Goal: Communication & Community: Answer question/provide support

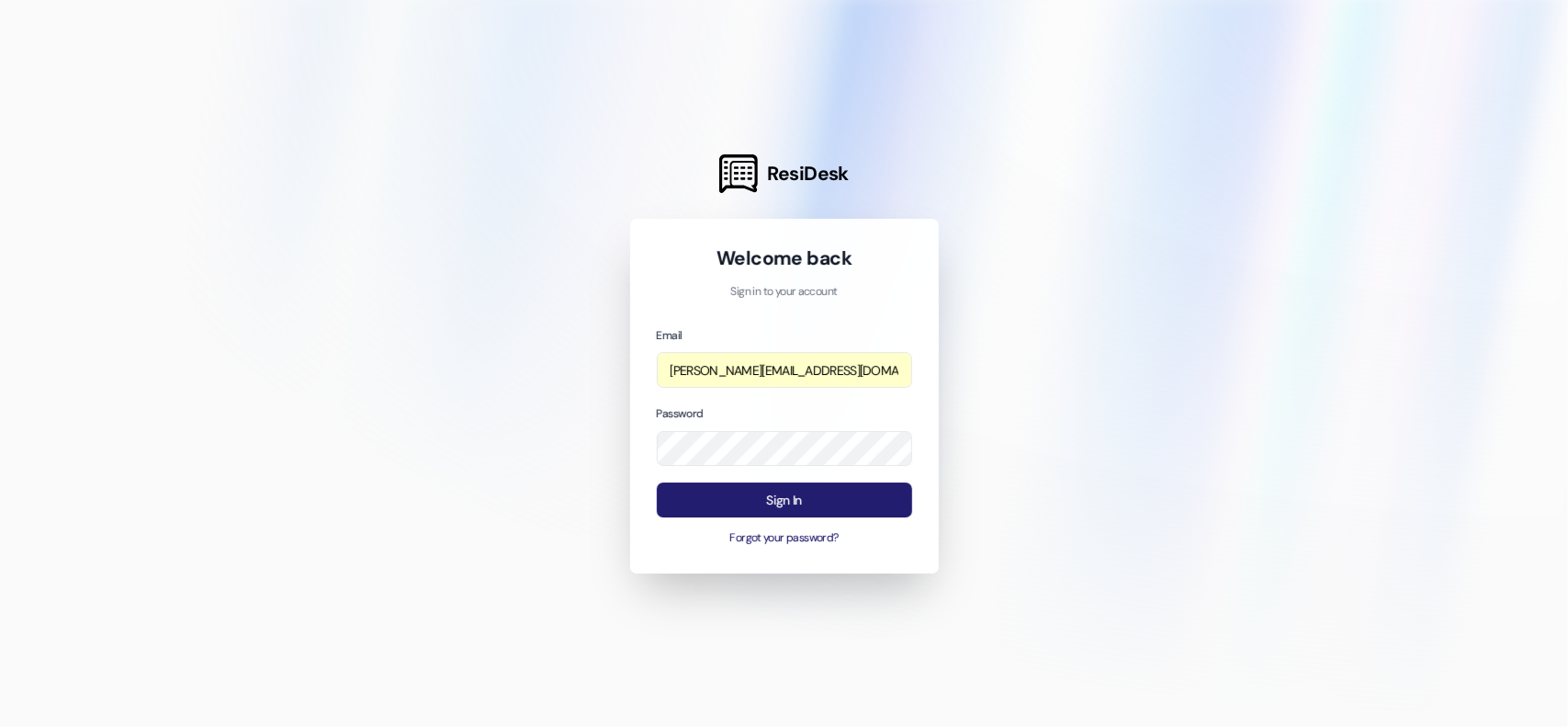
click at [752, 496] on button "Sign In" at bounding box center [785, 500] width 256 height 36
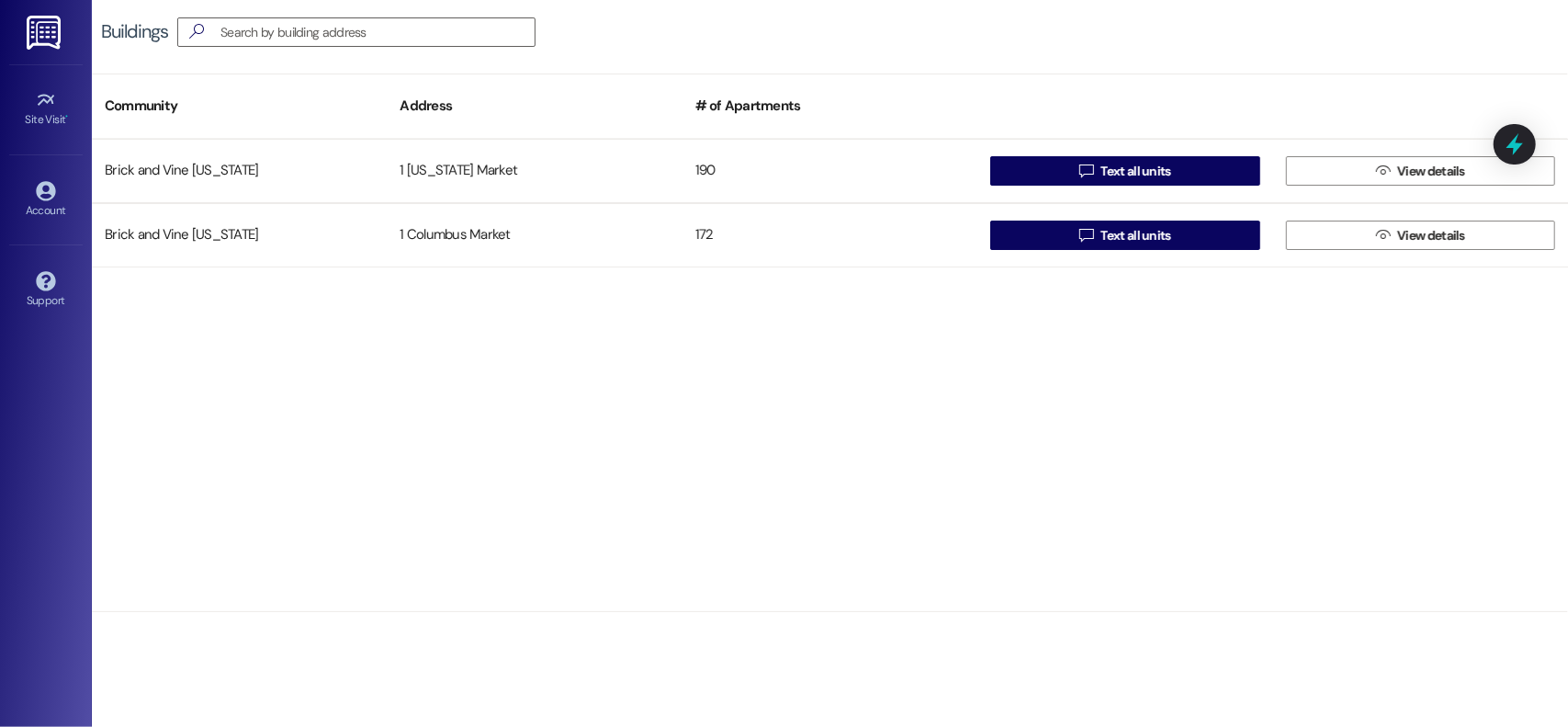
click at [37, 22] on img at bounding box center [45, 32] width 38 height 34
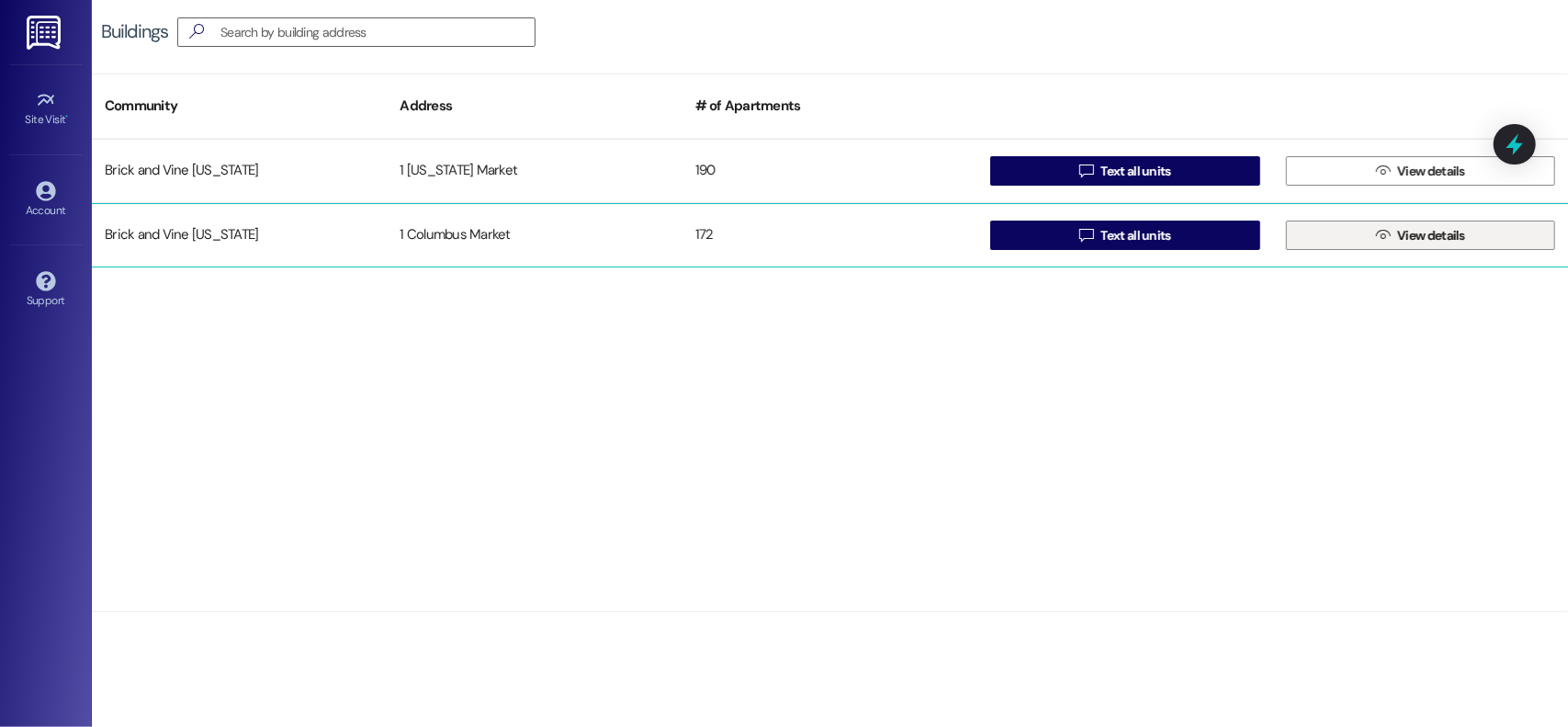
click at [1385, 239] on icon "" at bounding box center [1383, 236] width 14 height 15
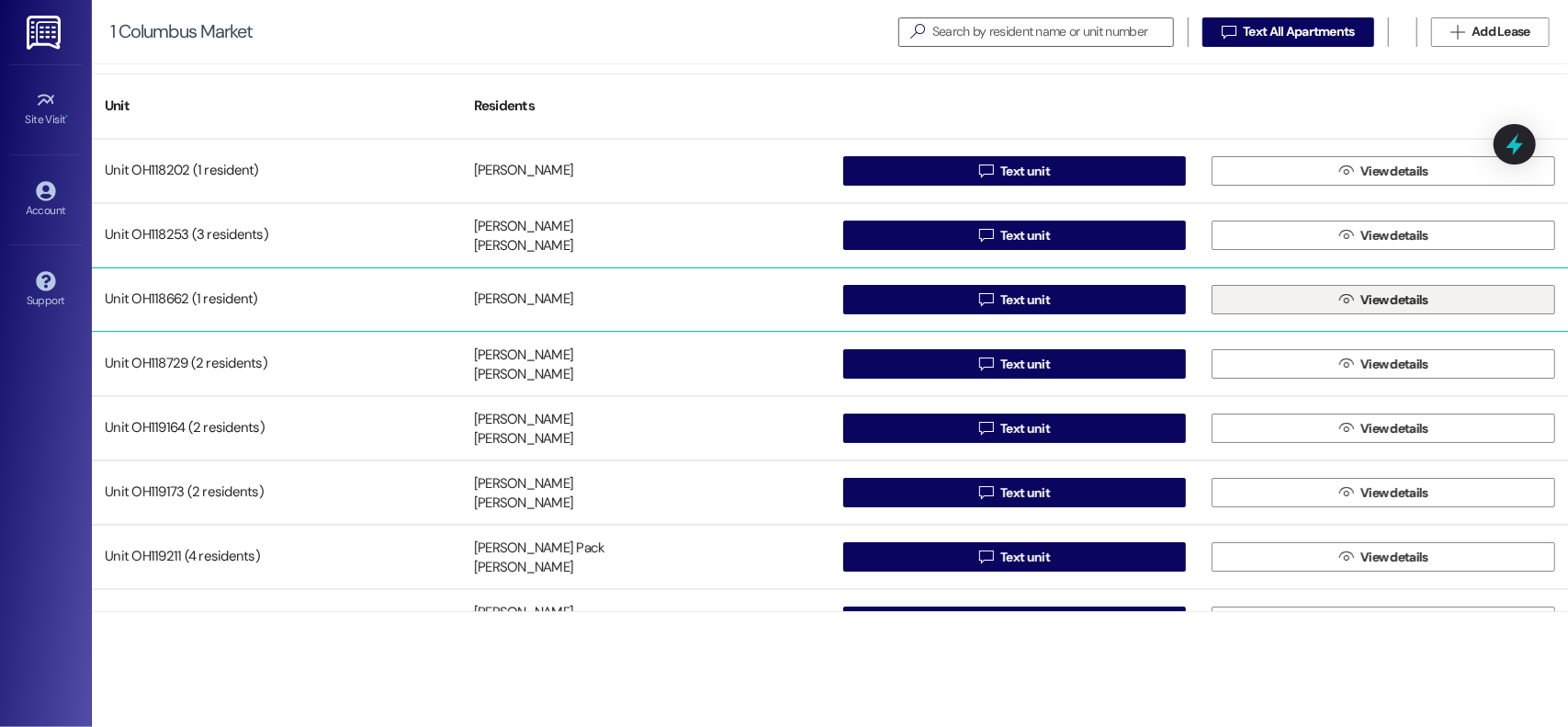
click at [1360, 296] on span "View details" at bounding box center [1394, 300] width 68 height 19
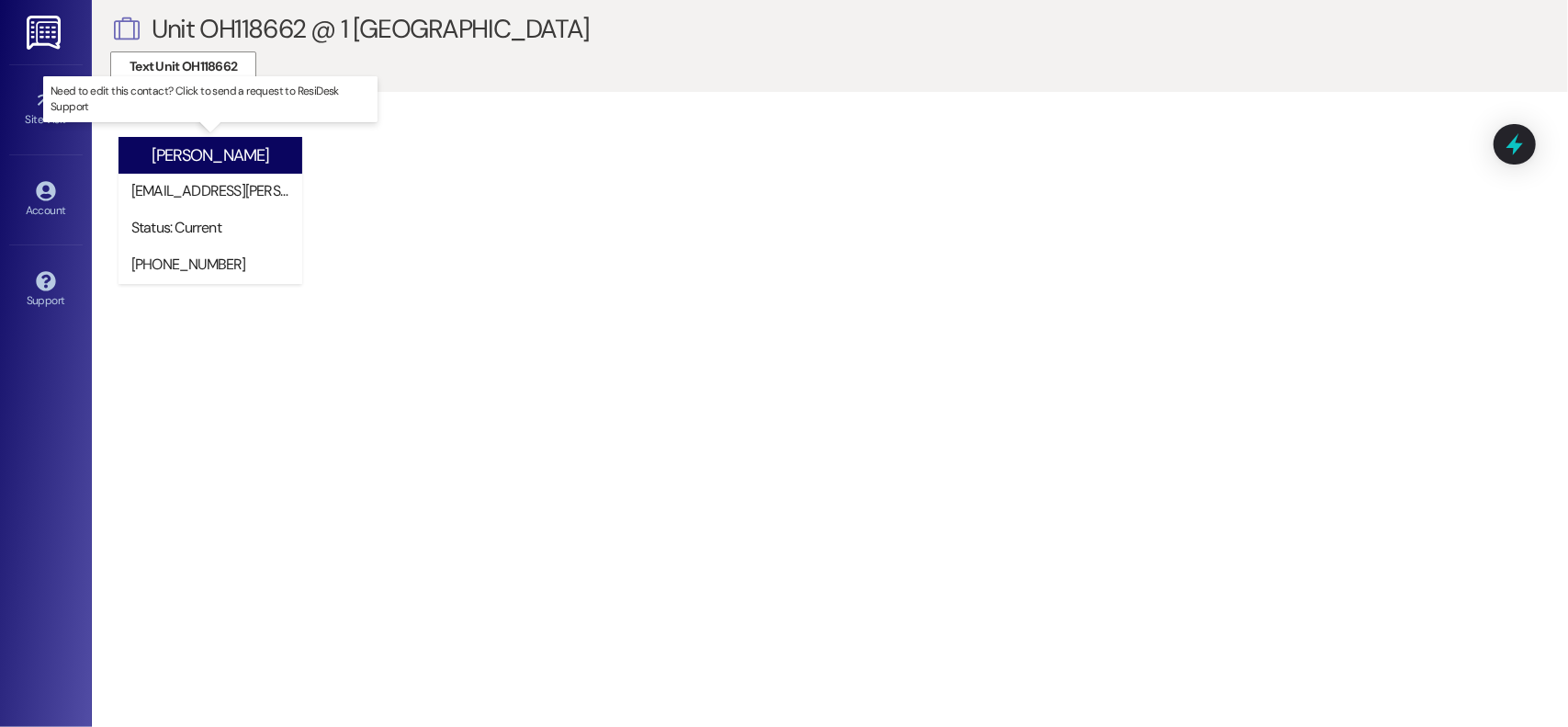
click at [288, 237] on div "Status: Current" at bounding box center [214, 227] width 166 height 19
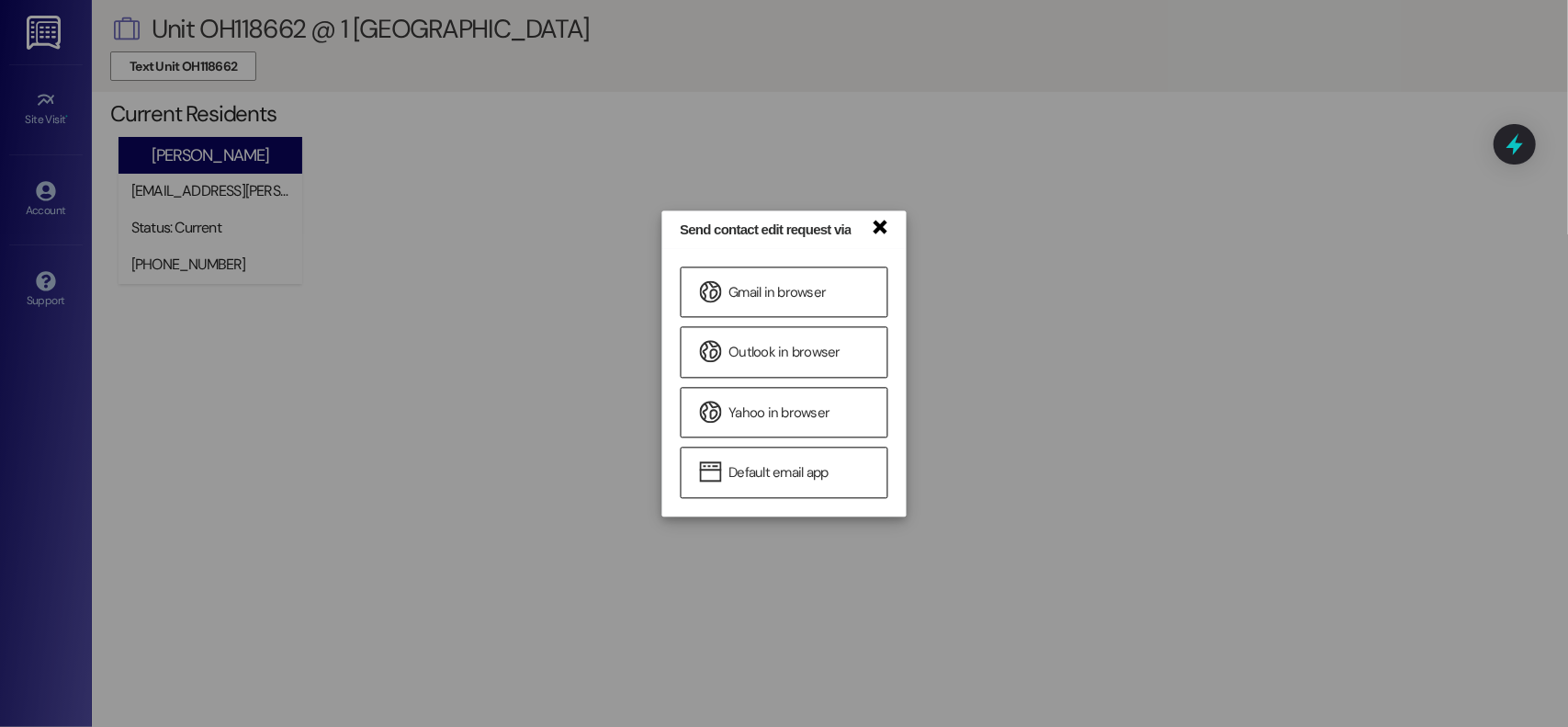
click at [879, 225] on link "×" at bounding box center [879, 225] width 19 height 19
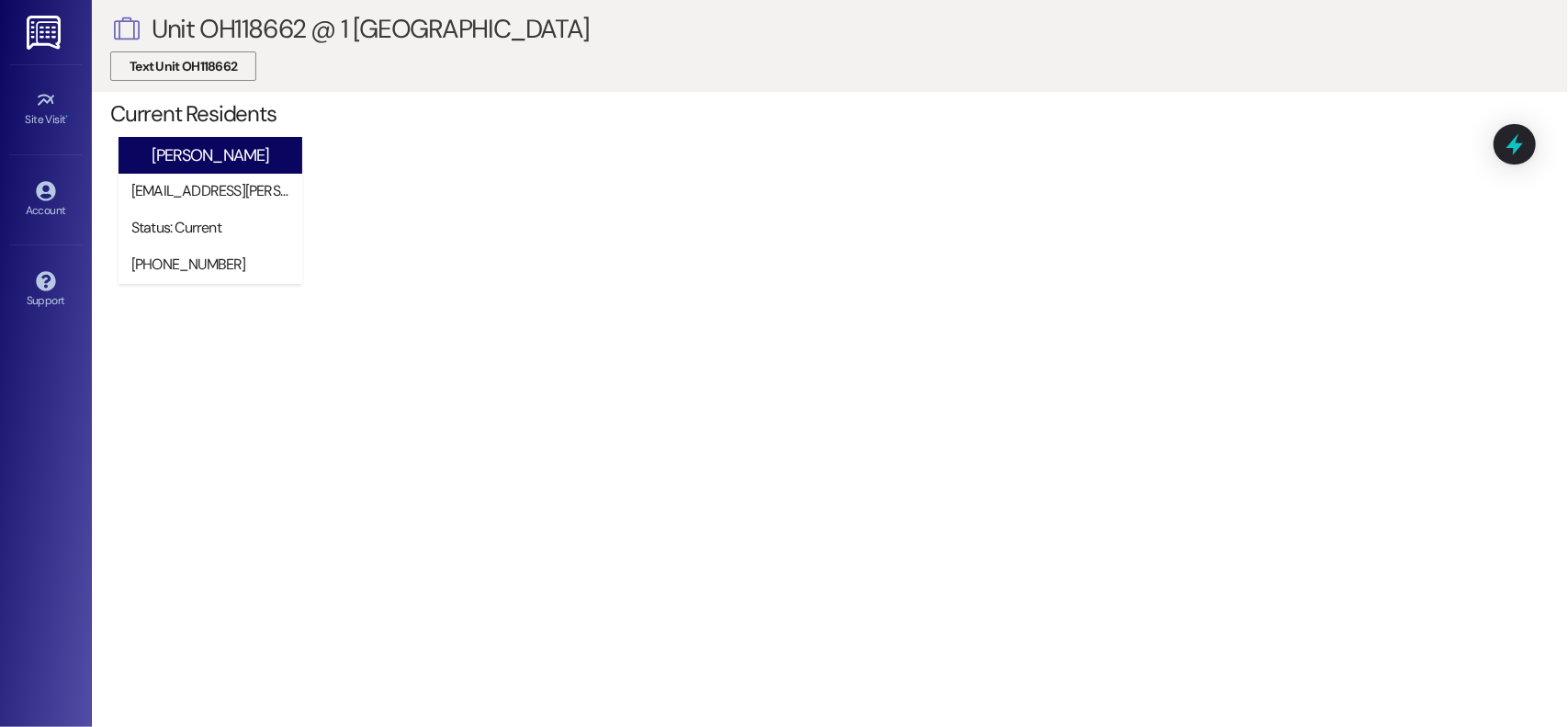
click at [163, 68] on span "Text Unit OH118662" at bounding box center [183, 66] width 107 height 19
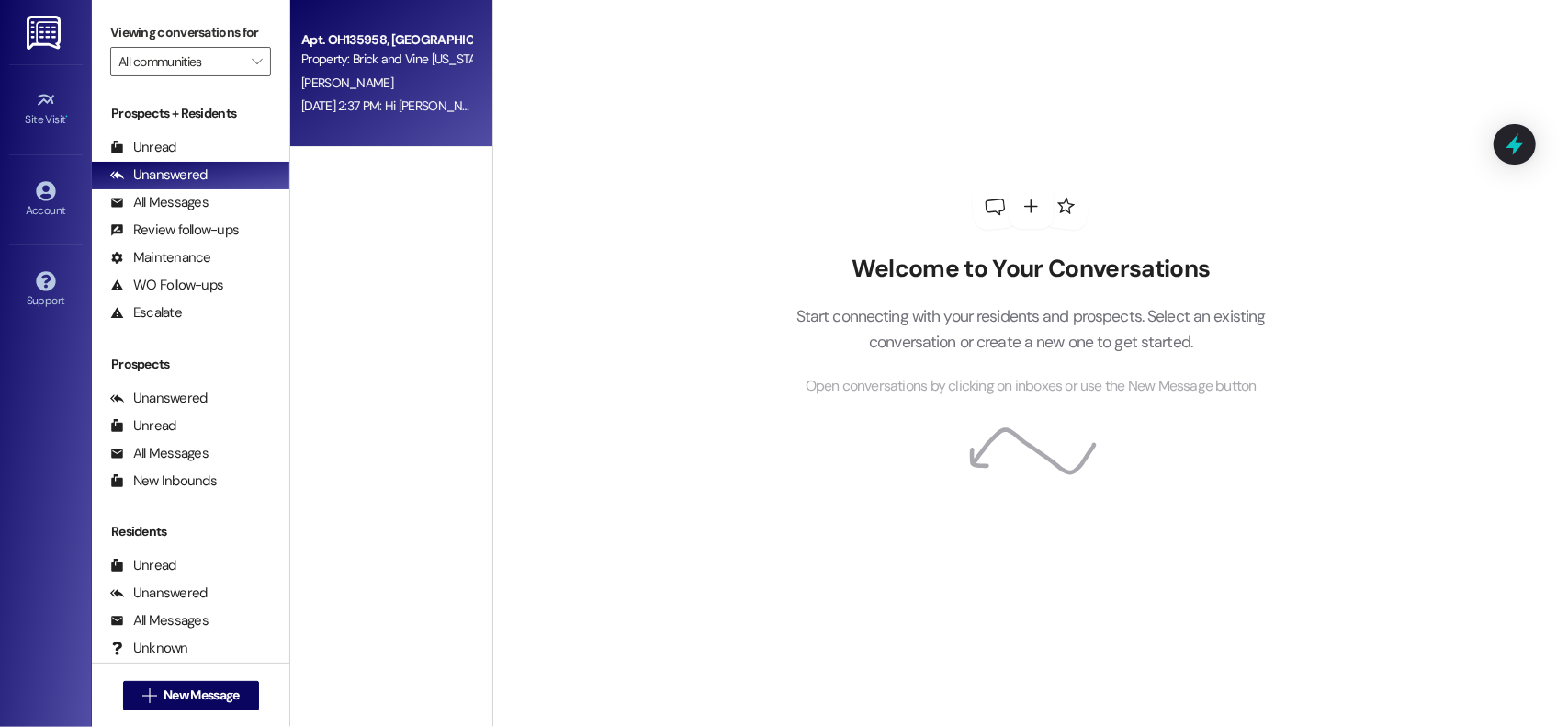
click at [367, 72] on div "[PERSON_NAME]" at bounding box center [386, 83] width 173 height 23
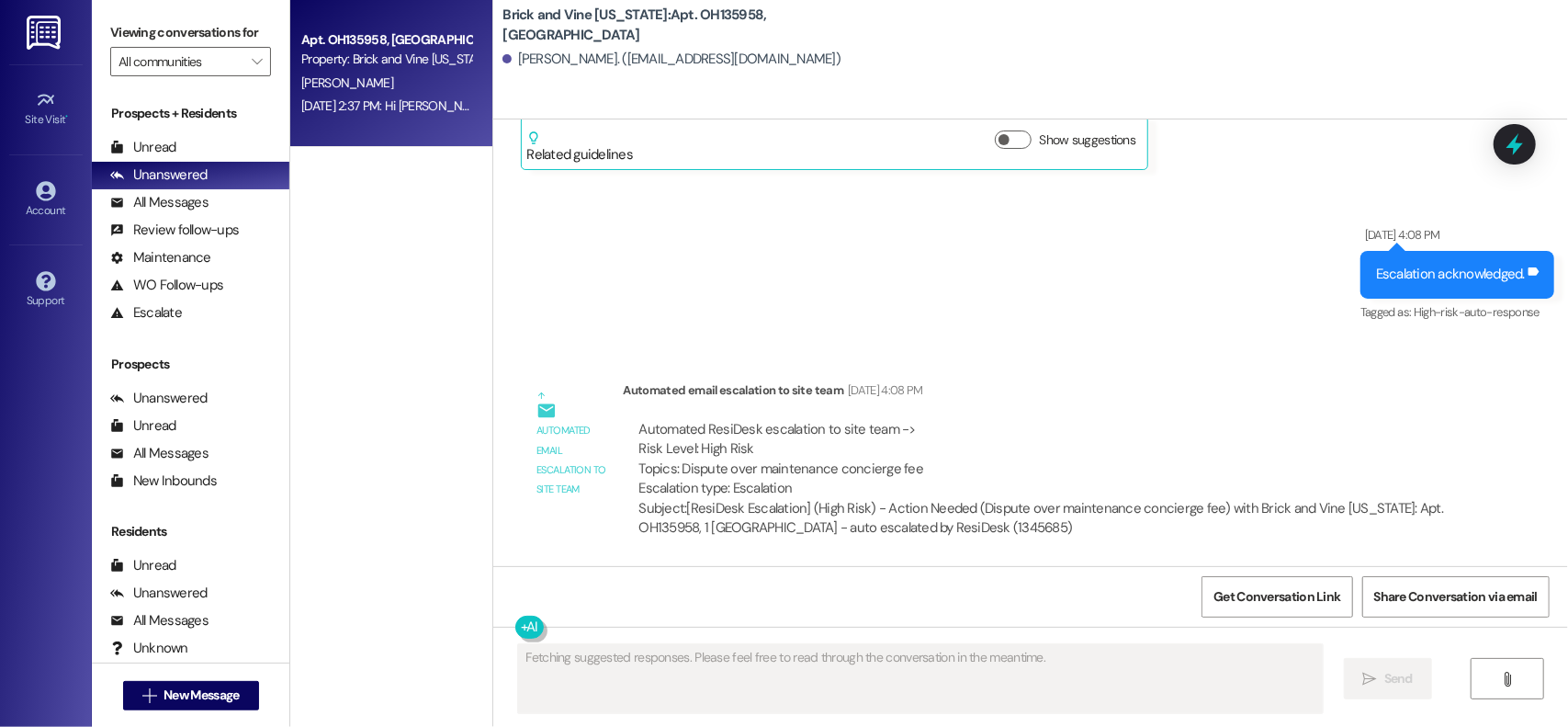
scroll to position [11667, 0]
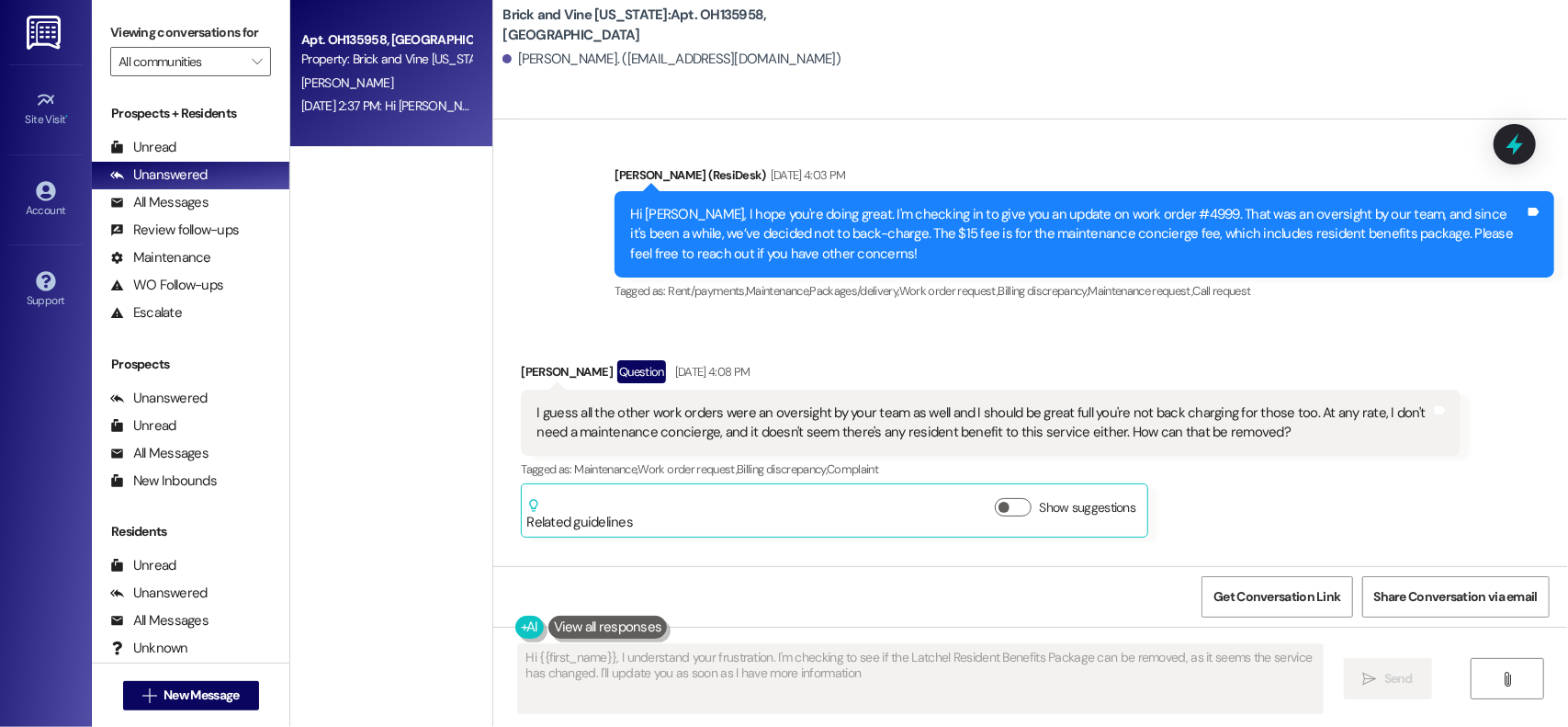
type textarea "Hi {{first_name}}, I understand your frustration. I'm checking to see if the La…"
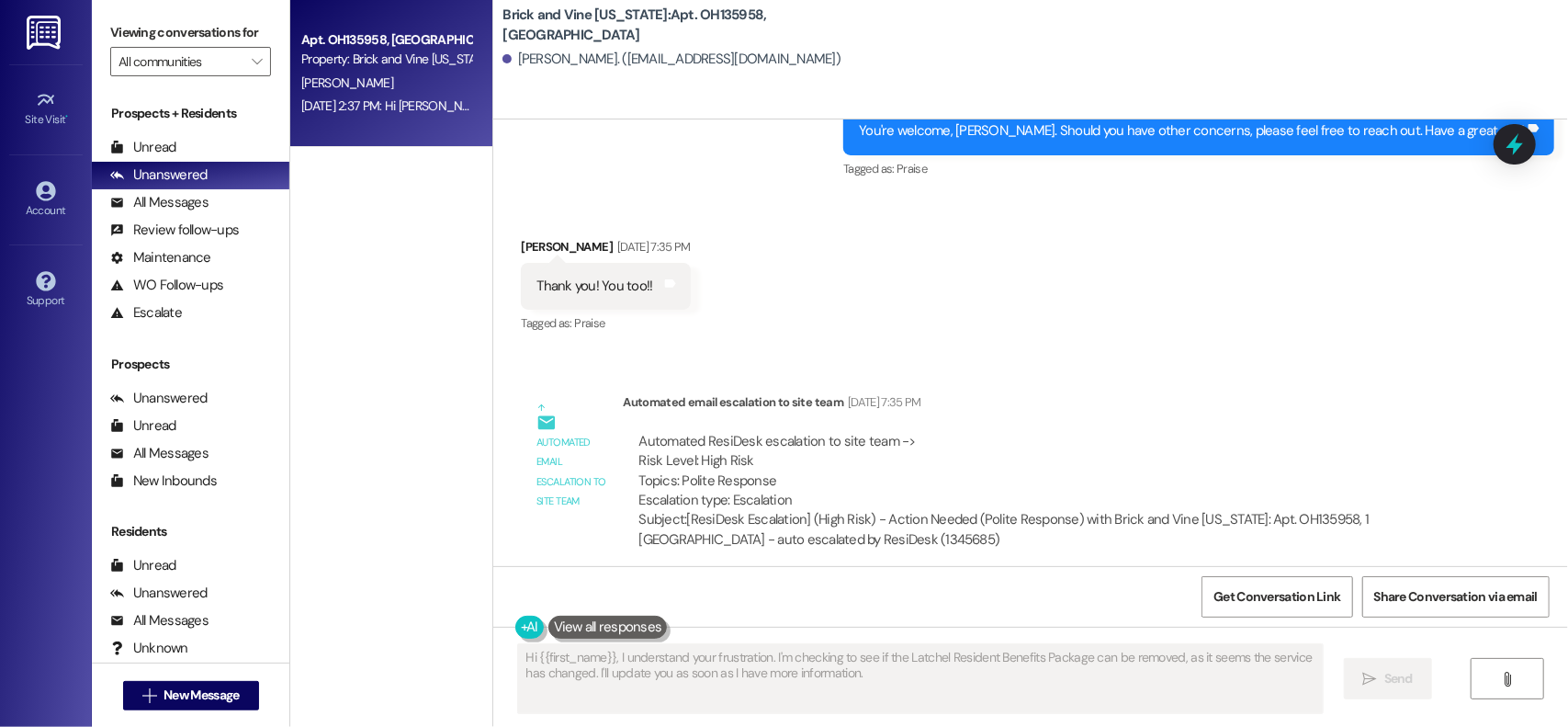
scroll to position [8634, 0]
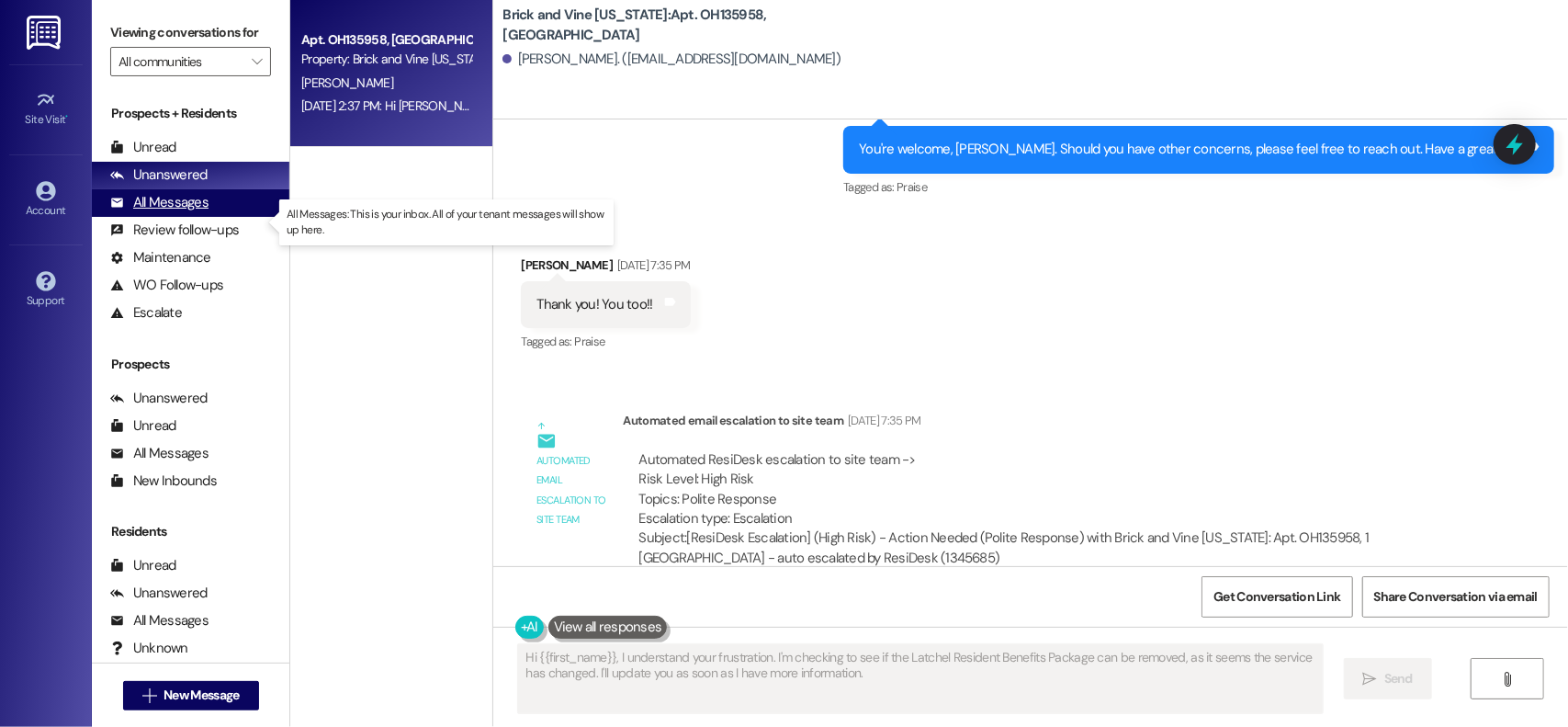
click at [168, 212] on div "All Messages" at bounding box center [159, 202] width 98 height 19
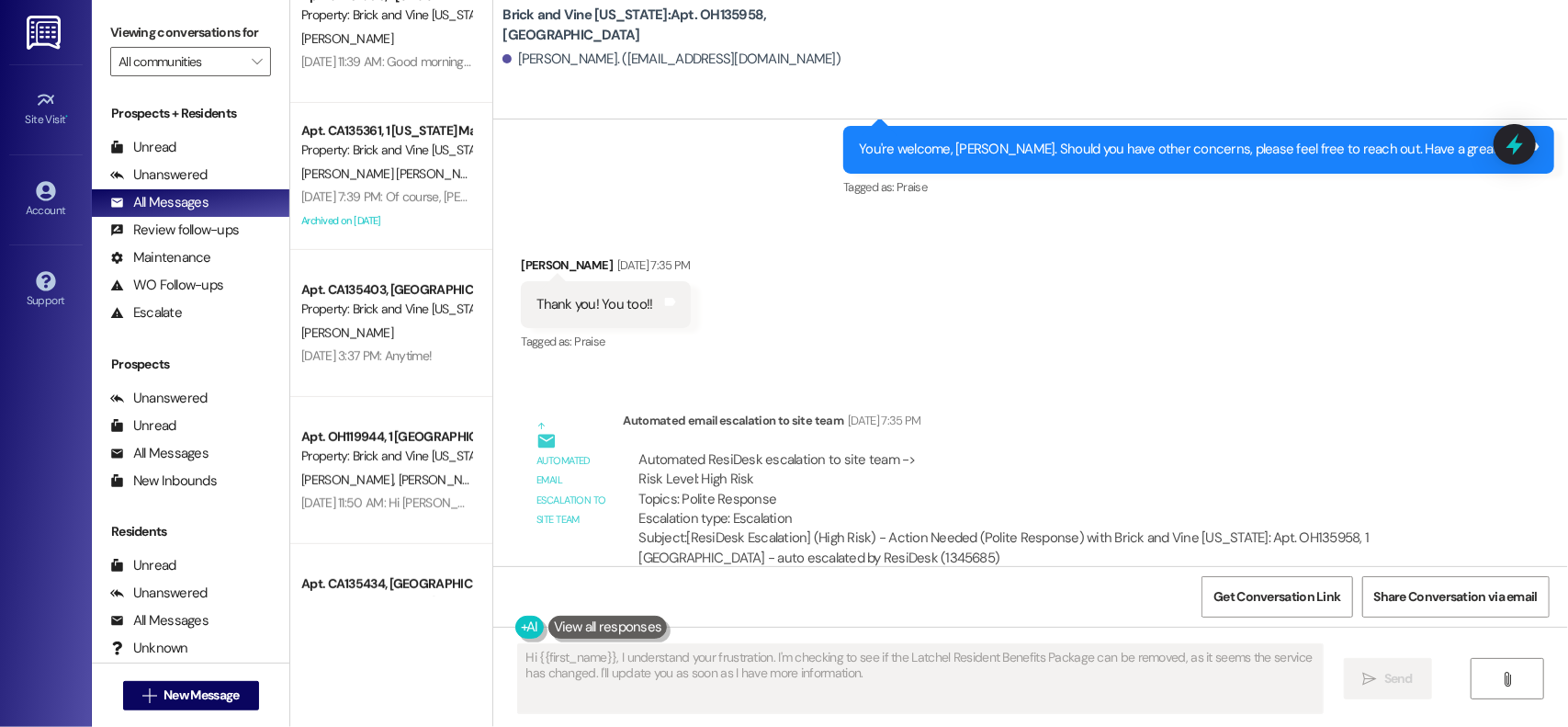
scroll to position [827, 0]
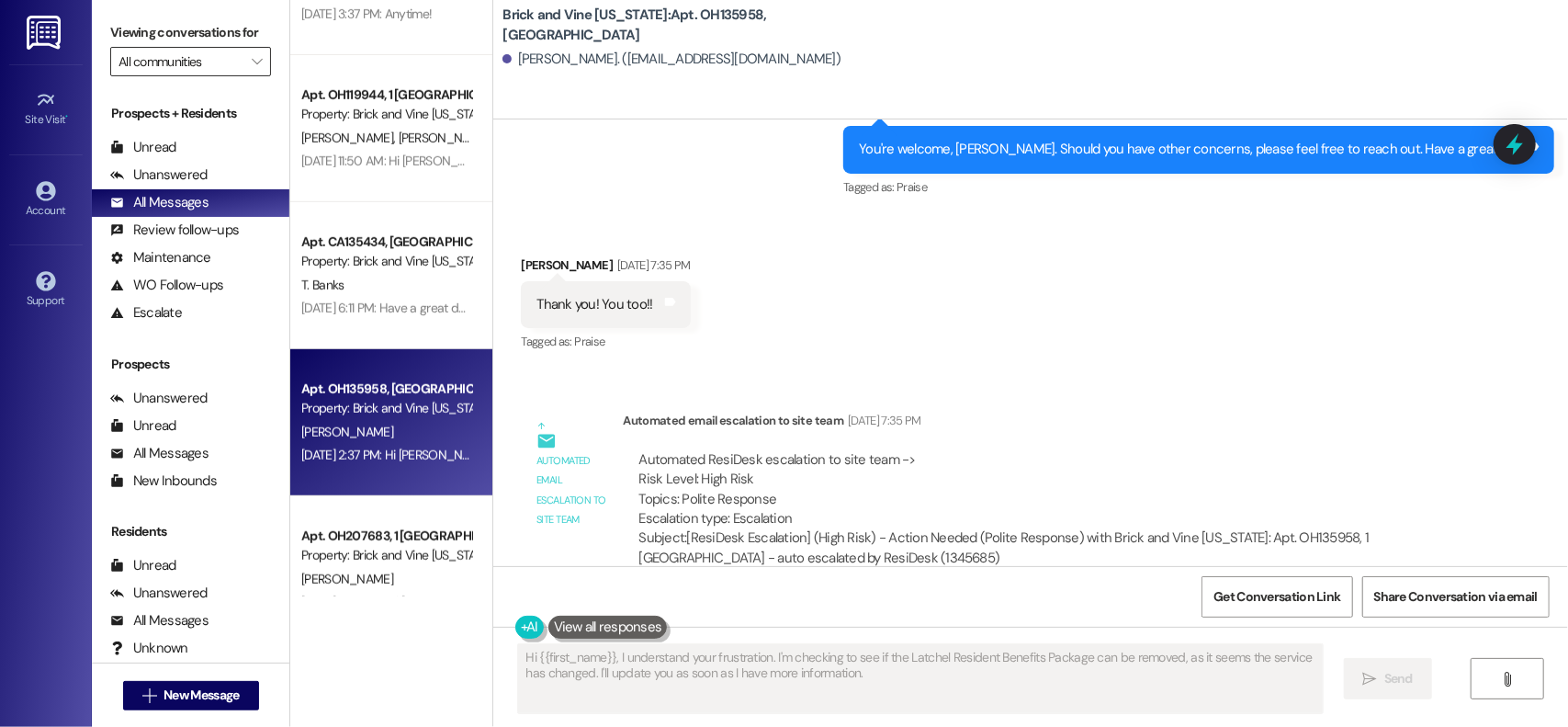
click at [195, 76] on input "All communities" at bounding box center [180, 62] width 123 height 30
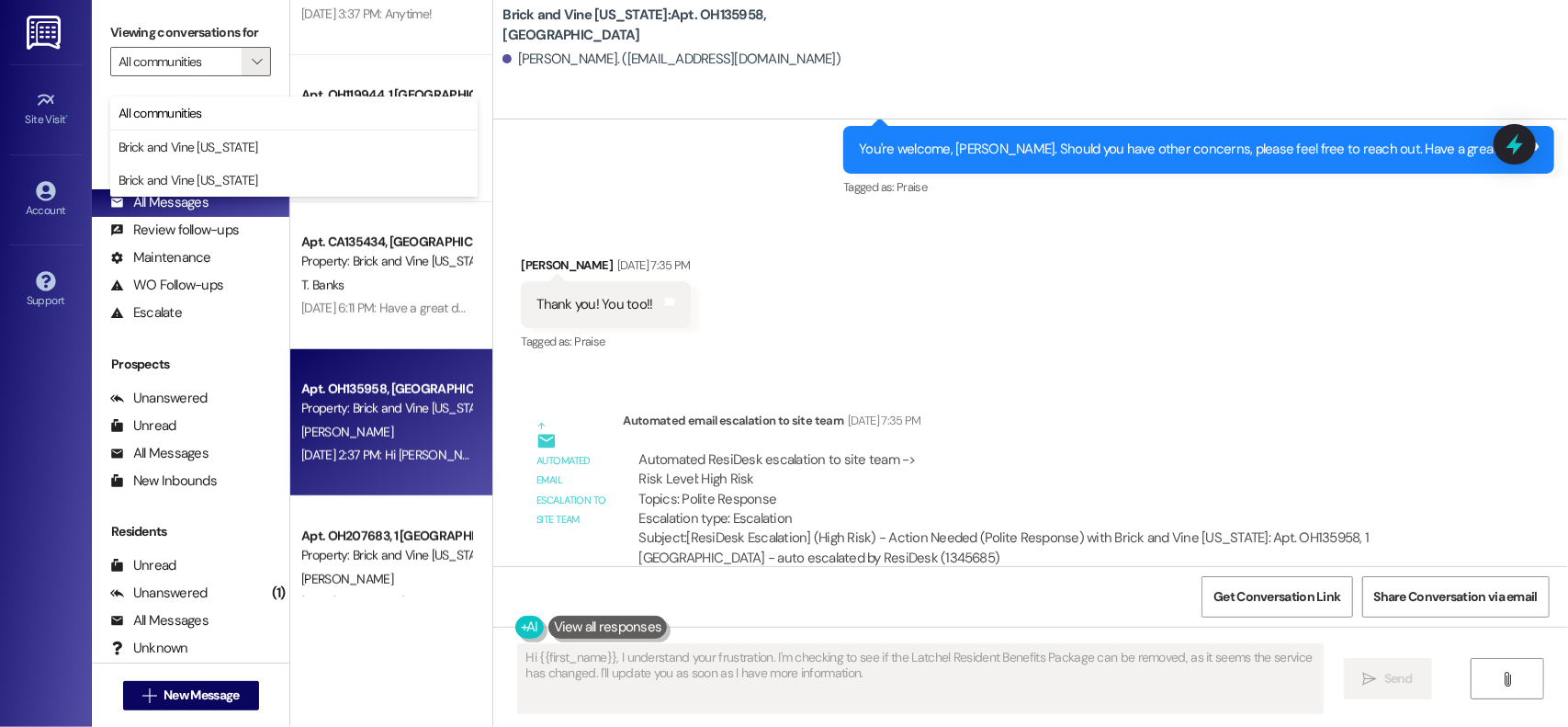
click at [806, 583] on div "Get Conversation Link Share Conversation via email" at bounding box center [1031, 595] width 1075 height 60
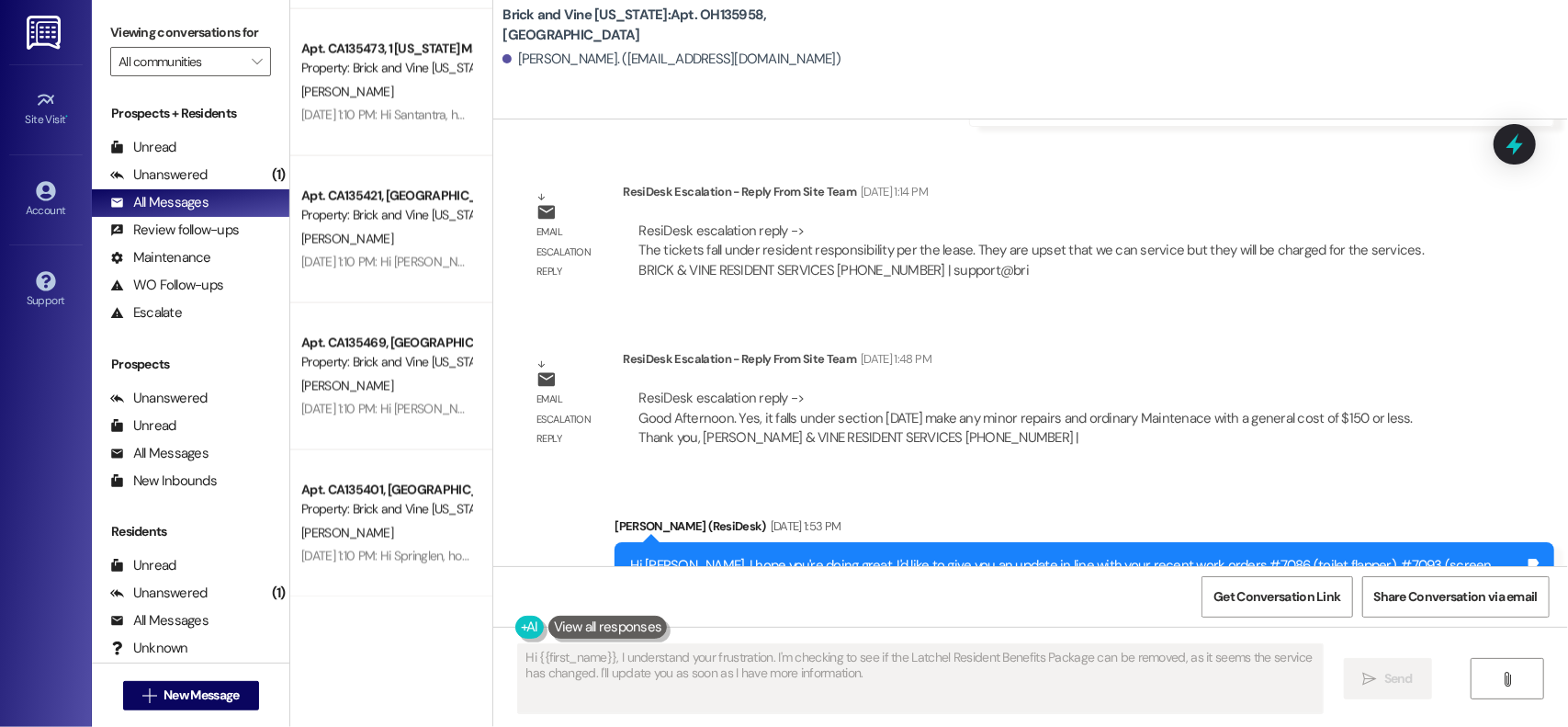
scroll to position [9369, 0]
